Goal: Manage account settings

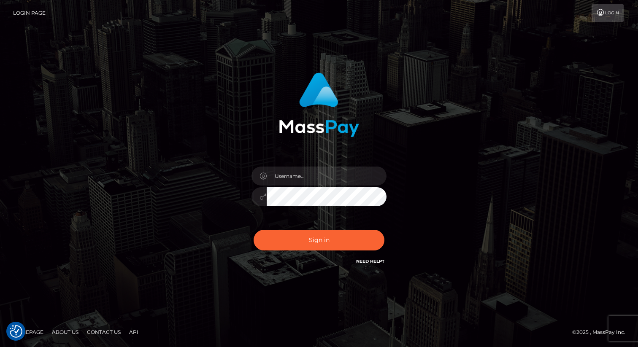
type input "[PERSON_NAME].nofans"
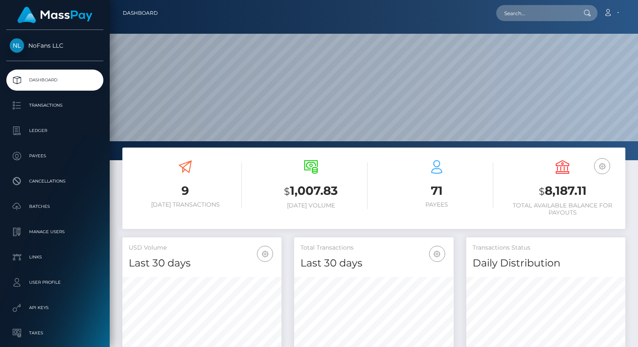
scroll to position [149, 159]
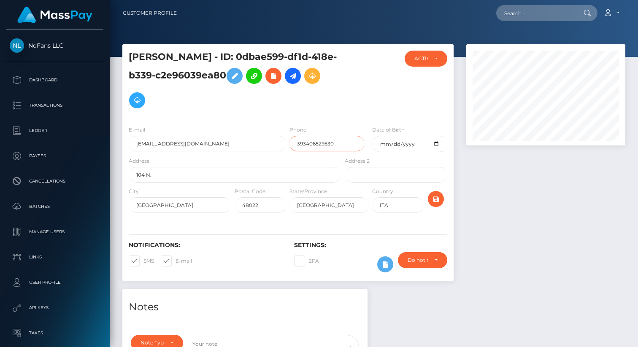
click at [303, 142] on input "393406529530" at bounding box center [326, 144] width 75 height 16
click at [486, 187] on div at bounding box center [546, 166] width 172 height 245
click at [303, 137] on input "393406529530" at bounding box center [326, 144] width 75 height 16
click at [498, 212] on div at bounding box center [546, 166] width 172 height 245
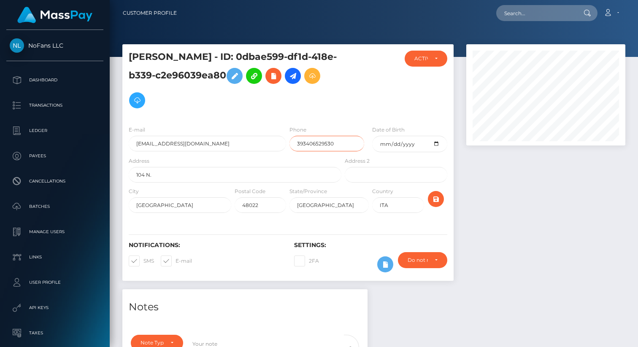
click at [311, 142] on input "393406529530" at bounding box center [326, 144] width 75 height 16
click at [472, 182] on div at bounding box center [546, 166] width 172 height 245
